Goal: Communication & Community: Participate in discussion

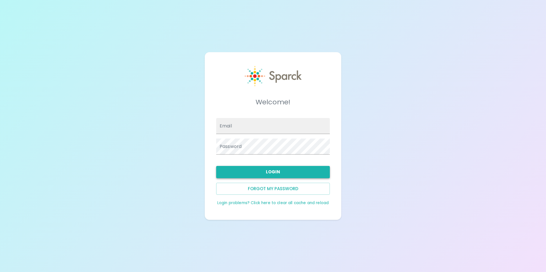
type input "[EMAIL_ADDRESS][DOMAIN_NAME]"
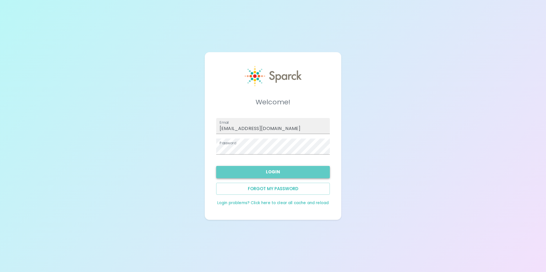
click at [230, 173] on button "Login" at bounding box center [273, 172] width 114 height 12
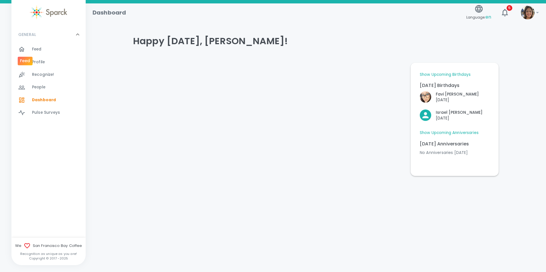
click at [31, 52] on div at bounding box center [25, 49] width 14 height 7
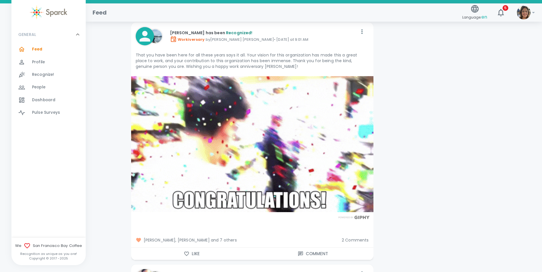
scroll to position [1713, 0]
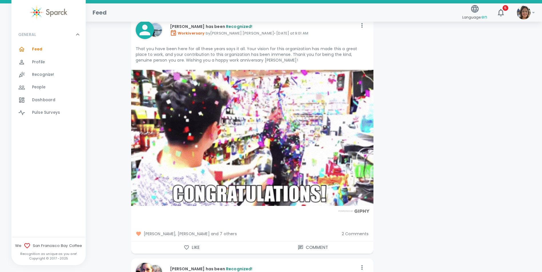
click at [359, 231] on span "2 Comments" at bounding box center [354, 234] width 27 height 6
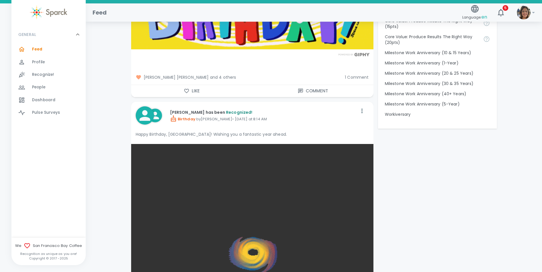
scroll to position [135, 0]
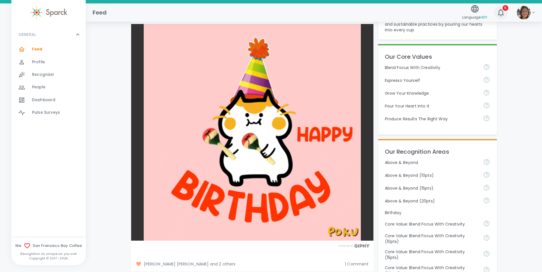
click at [500, 12] on icon "button" at bounding box center [500, 12] width 9 height 9
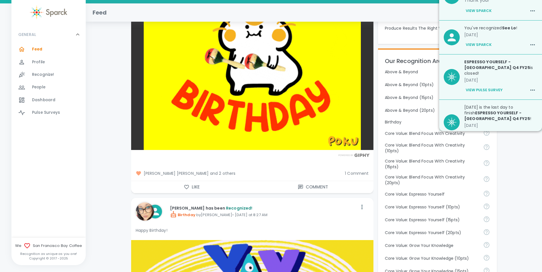
scroll to position [228, 0]
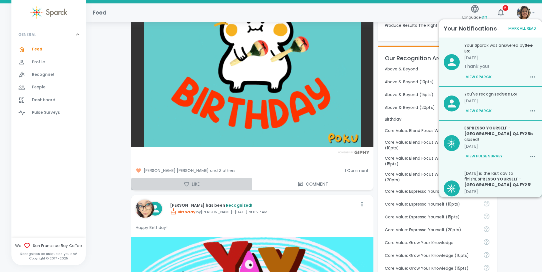
click at [177, 181] on button "Like" at bounding box center [191, 184] width 121 height 12
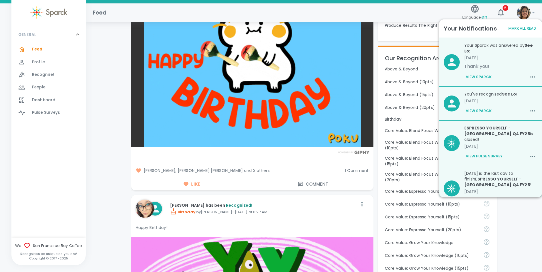
click at [357, 168] on span "1 Comment" at bounding box center [357, 171] width 24 height 6
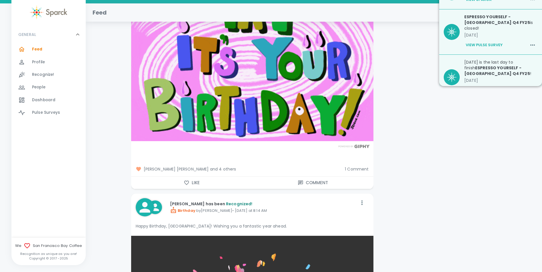
scroll to position [771, 0]
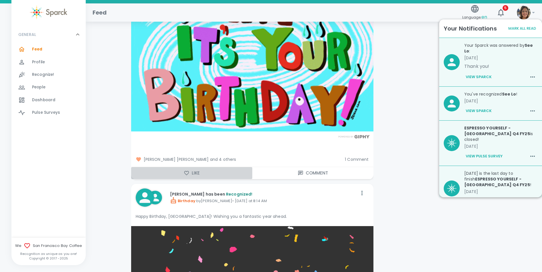
click at [203, 170] on button "Like" at bounding box center [191, 173] width 121 height 12
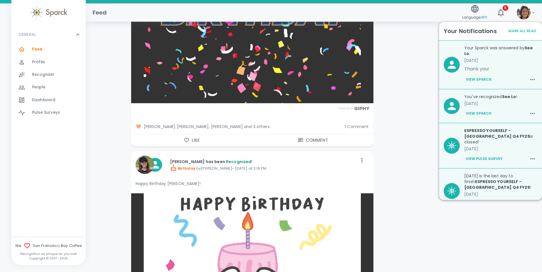
scroll to position [1113, 0]
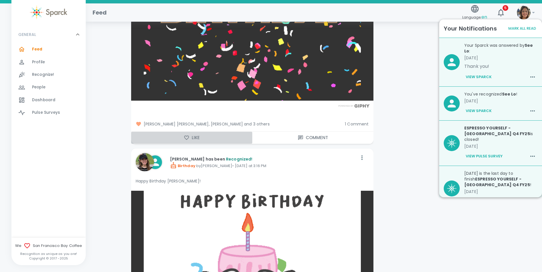
click at [203, 132] on button "Like" at bounding box center [191, 138] width 121 height 12
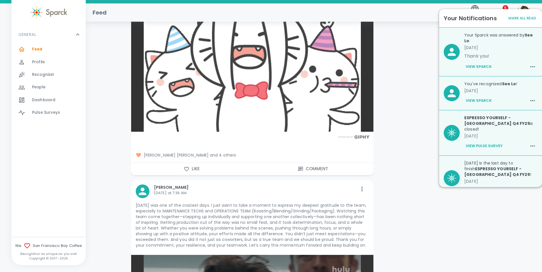
scroll to position [1399, 0]
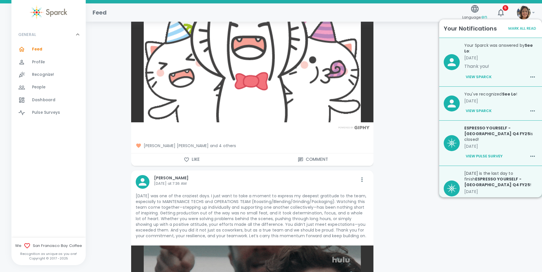
click at [189, 154] on button "Like" at bounding box center [191, 160] width 121 height 12
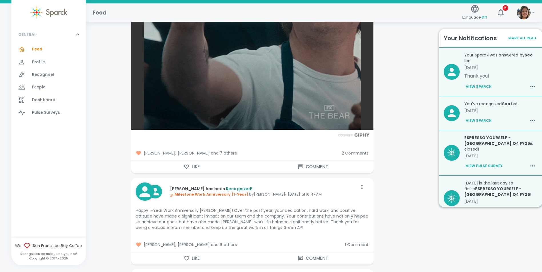
scroll to position [1741, 0]
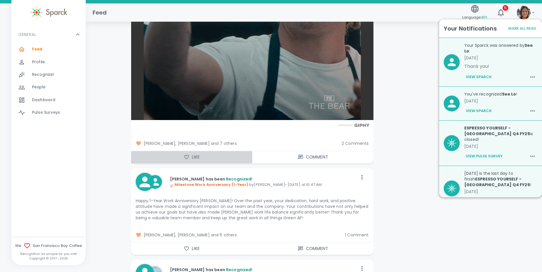
click at [191, 151] on button "Like" at bounding box center [191, 157] width 121 height 12
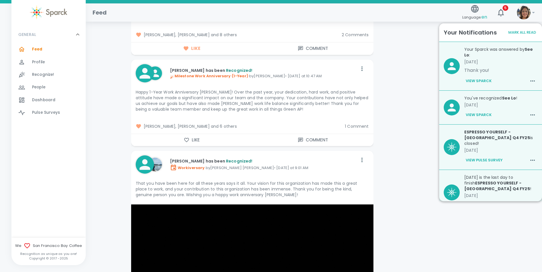
scroll to position [1856, 0]
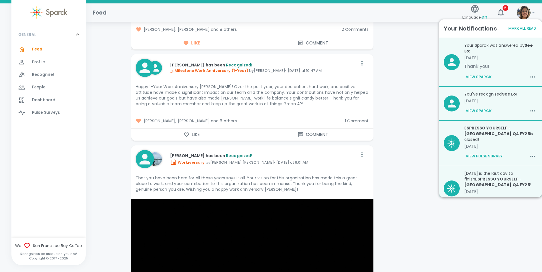
click at [159, 129] on button "Like" at bounding box center [191, 135] width 121 height 12
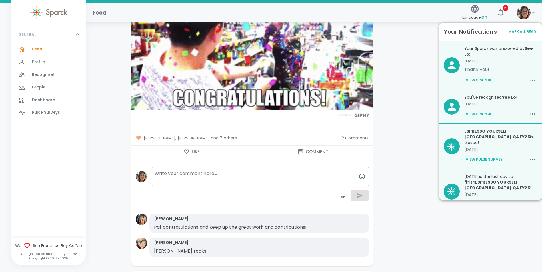
scroll to position [2084, 0]
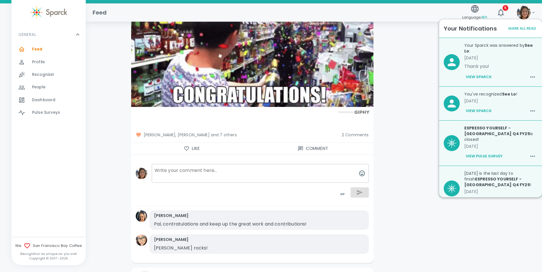
click at [185, 147] on button "Like" at bounding box center [191, 149] width 121 height 12
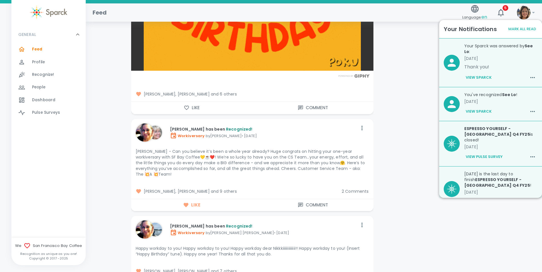
scroll to position [2541, 0]
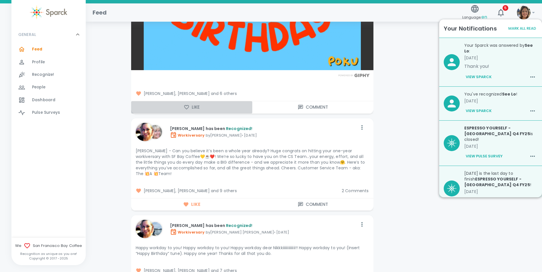
click at [174, 103] on button "Like" at bounding box center [191, 107] width 121 height 12
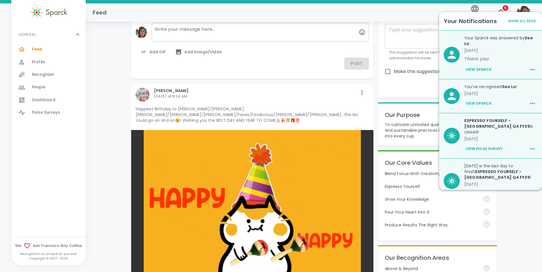
scroll to position [0, 0]
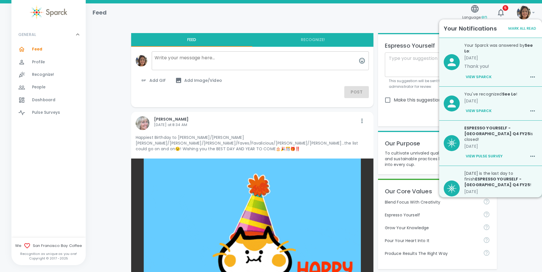
click at [349, 17] on div "Feed Language: en 5 !" at bounding box center [311, 10] width 447 height 25
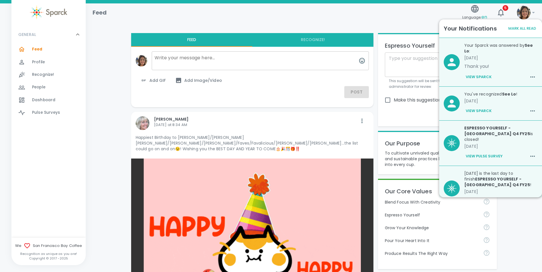
click at [199, 11] on div "Feed" at bounding box center [274, 10] width 372 height 14
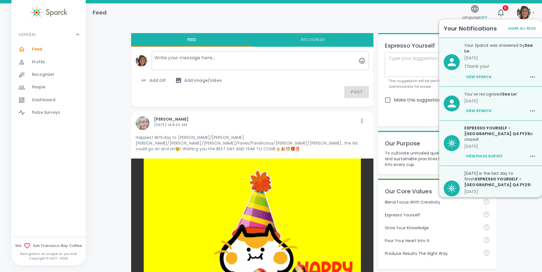
click at [524, 28] on button "Mark All Read" at bounding box center [521, 28] width 31 height 9
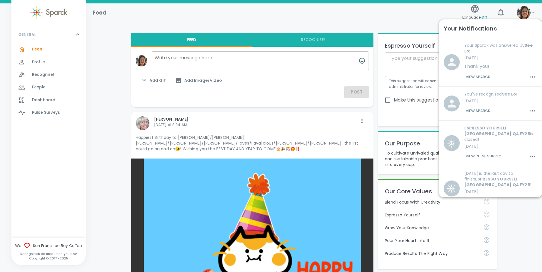
click at [376, 13] on div "Feed" at bounding box center [274, 10] width 372 height 14
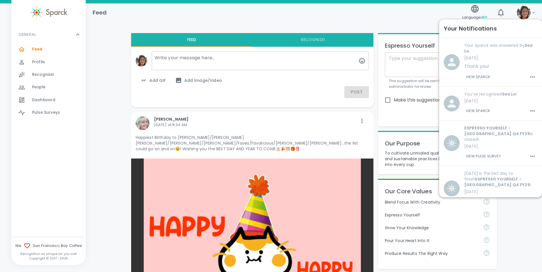
click at [376, 13] on div "Feed" at bounding box center [274, 10] width 372 height 14
